Goal: Transaction & Acquisition: Purchase product/service

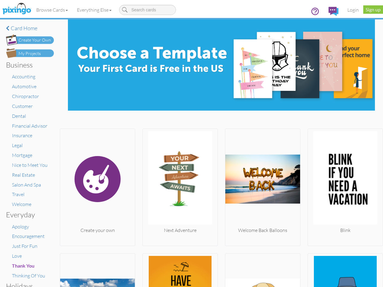
click at [191, 144] on img at bounding box center [180, 179] width 75 height 96
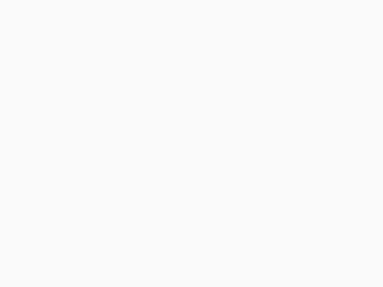
click at [52, 10] on body at bounding box center [191, 143] width 383 height 287
click at [95, 10] on body at bounding box center [191, 143] width 383 height 287
click at [97, 186] on body at bounding box center [191, 143] width 383 height 287
click at [178, 186] on body at bounding box center [191, 143] width 383 height 287
click at [260, 186] on body at bounding box center [191, 143] width 383 height 287
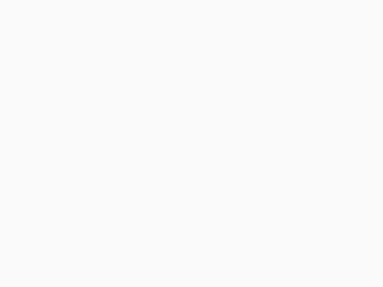
click at [341, 186] on body at bounding box center [191, 143] width 383 height 287
click at [97, 269] on body at bounding box center [191, 143] width 383 height 287
click at [178, 269] on body at bounding box center [191, 143] width 383 height 287
click at [260, 269] on body at bounding box center [191, 143] width 383 height 287
